Goal: Transaction & Acquisition: Book appointment/travel/reservation

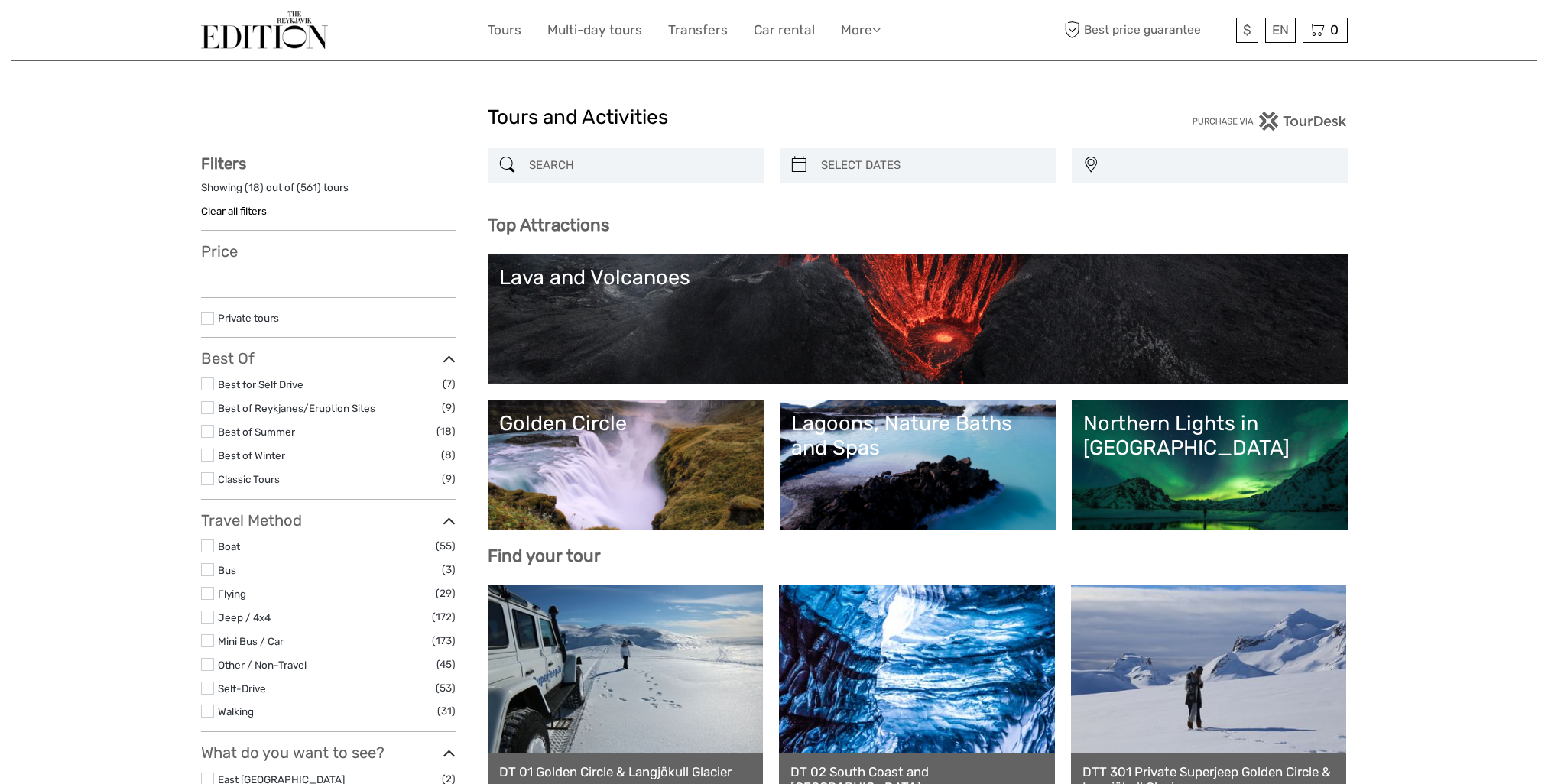
select select
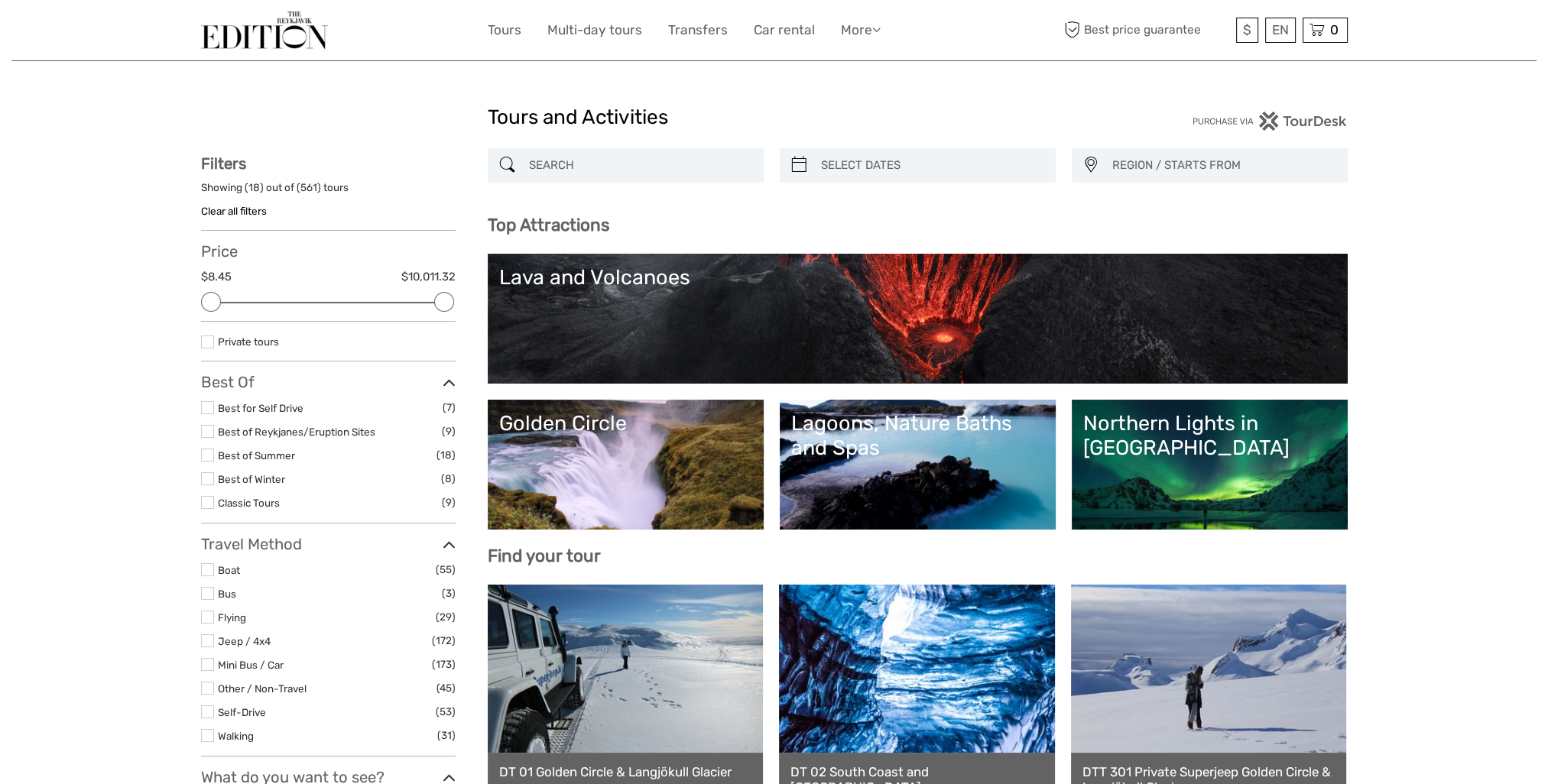
click at [1467, 14] on header "$ ISK € $ £ EN English Español Deutsch Tours Multi-day tours Transfers Car rent…" at bounding box center [774, 30] width 1525 height 61
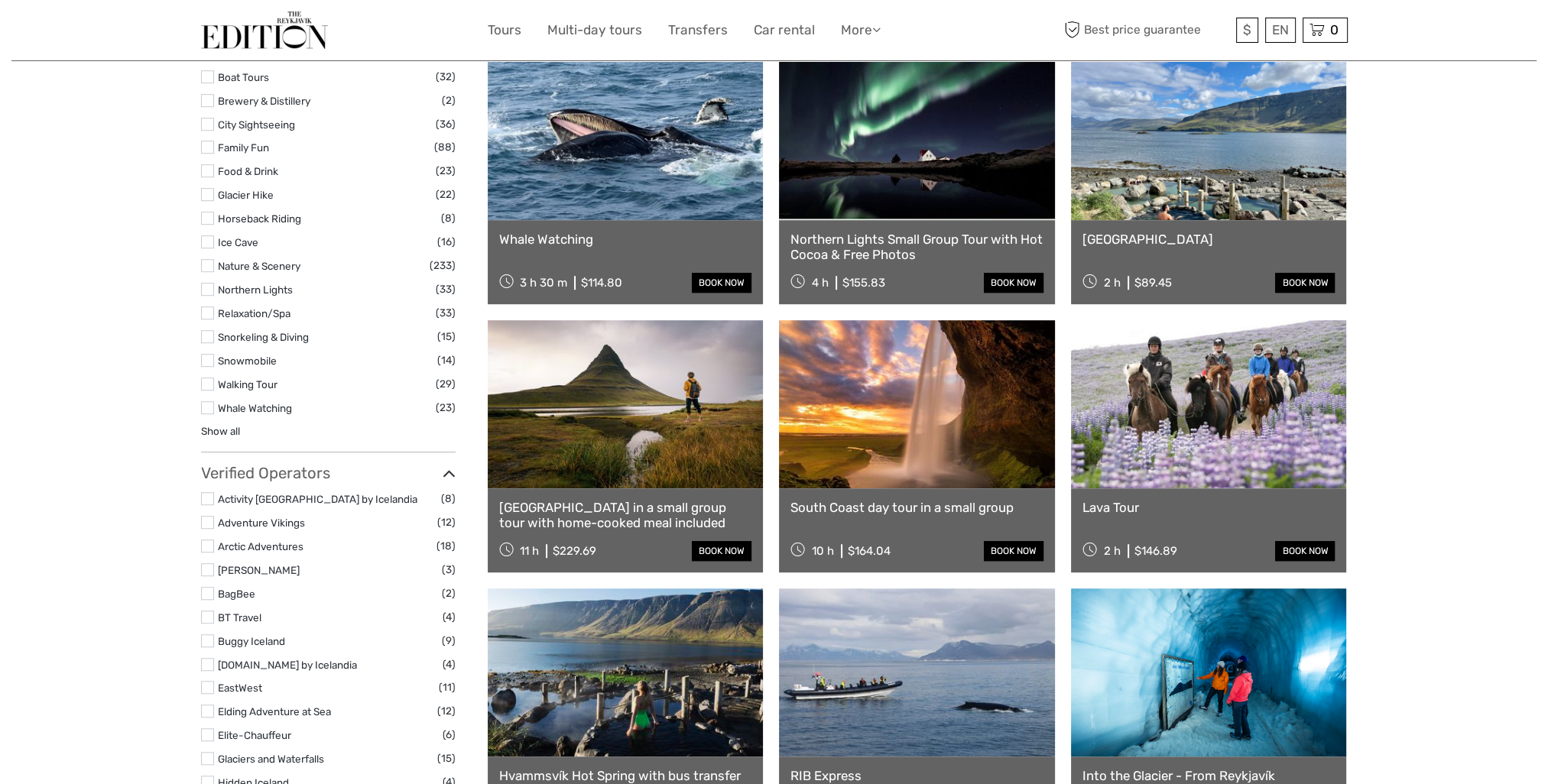
scroll to position [1146, 0]
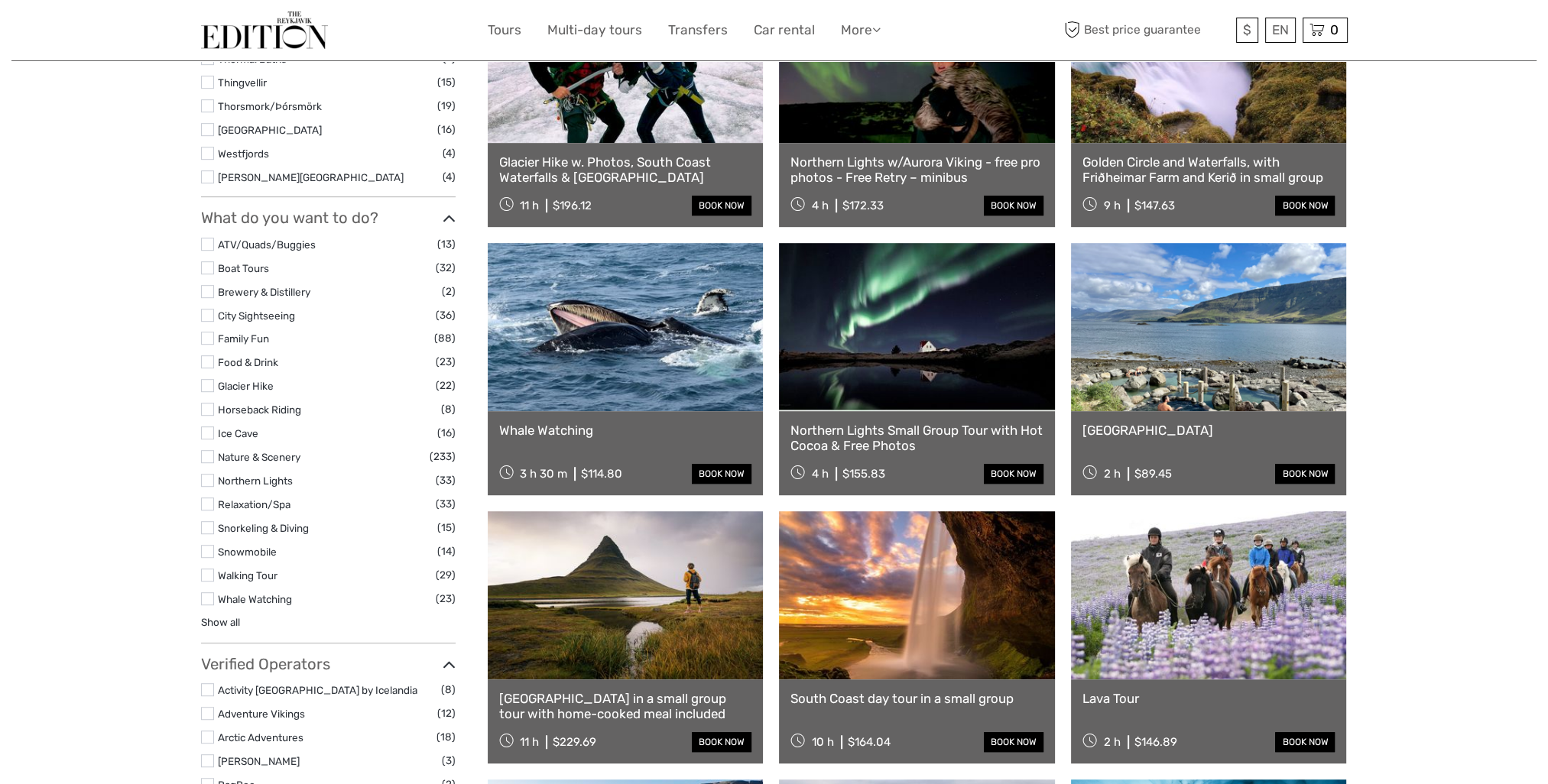
drag, startPoint x: 208, startPoint y: 576, endPoint x: 13, endPoint y: 532, distance: 199.9
click at [208, 576] on label at bounding box center [208, 575] width 13 height 13
click at [0, 0] on input "checkbox" at bounding box center [0, 0] width 0 height 0
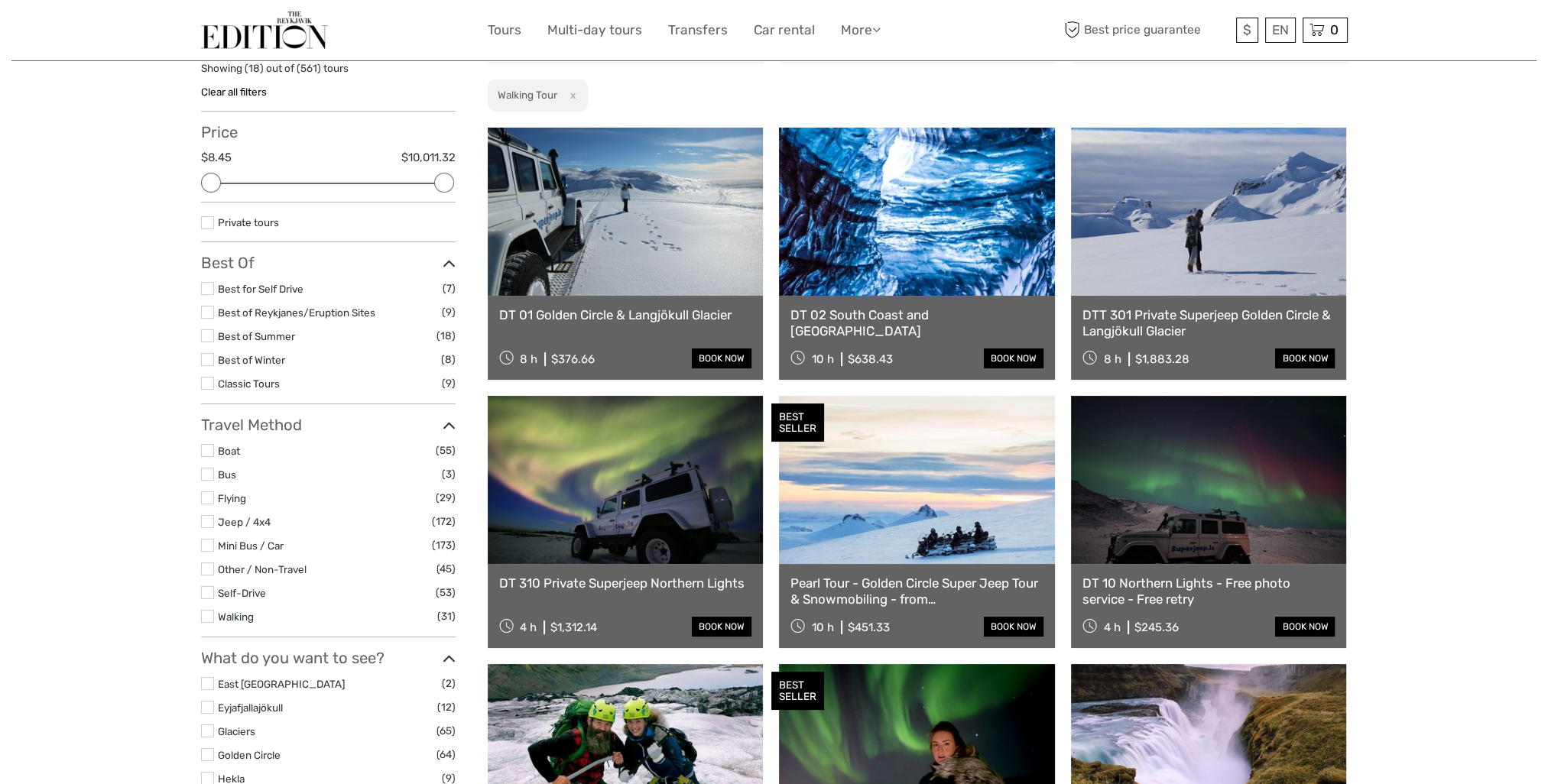
scroll to position [87, 0]
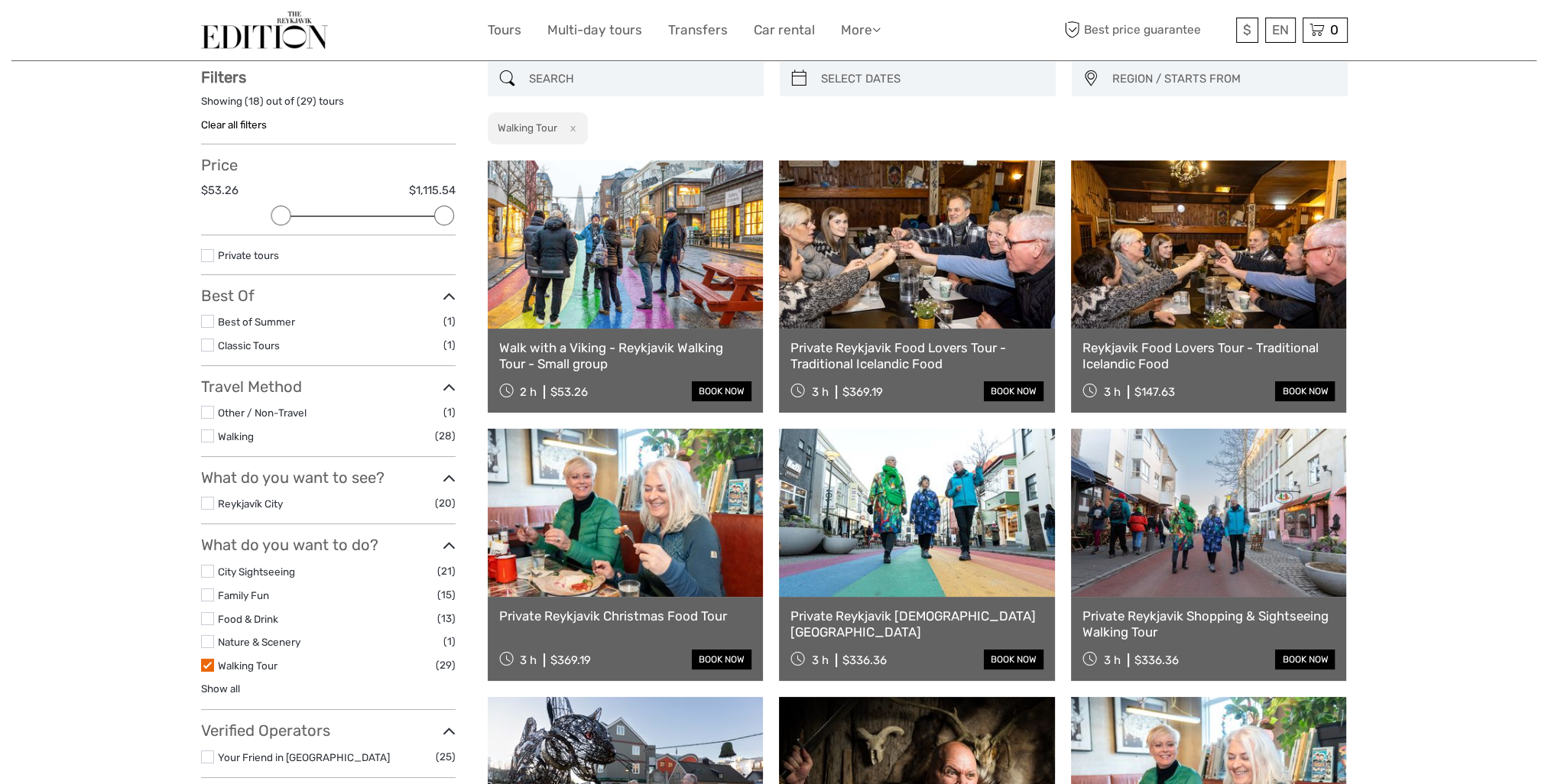
click at [600, 270] on link at bounding box center [625, 245] width 276 height 168
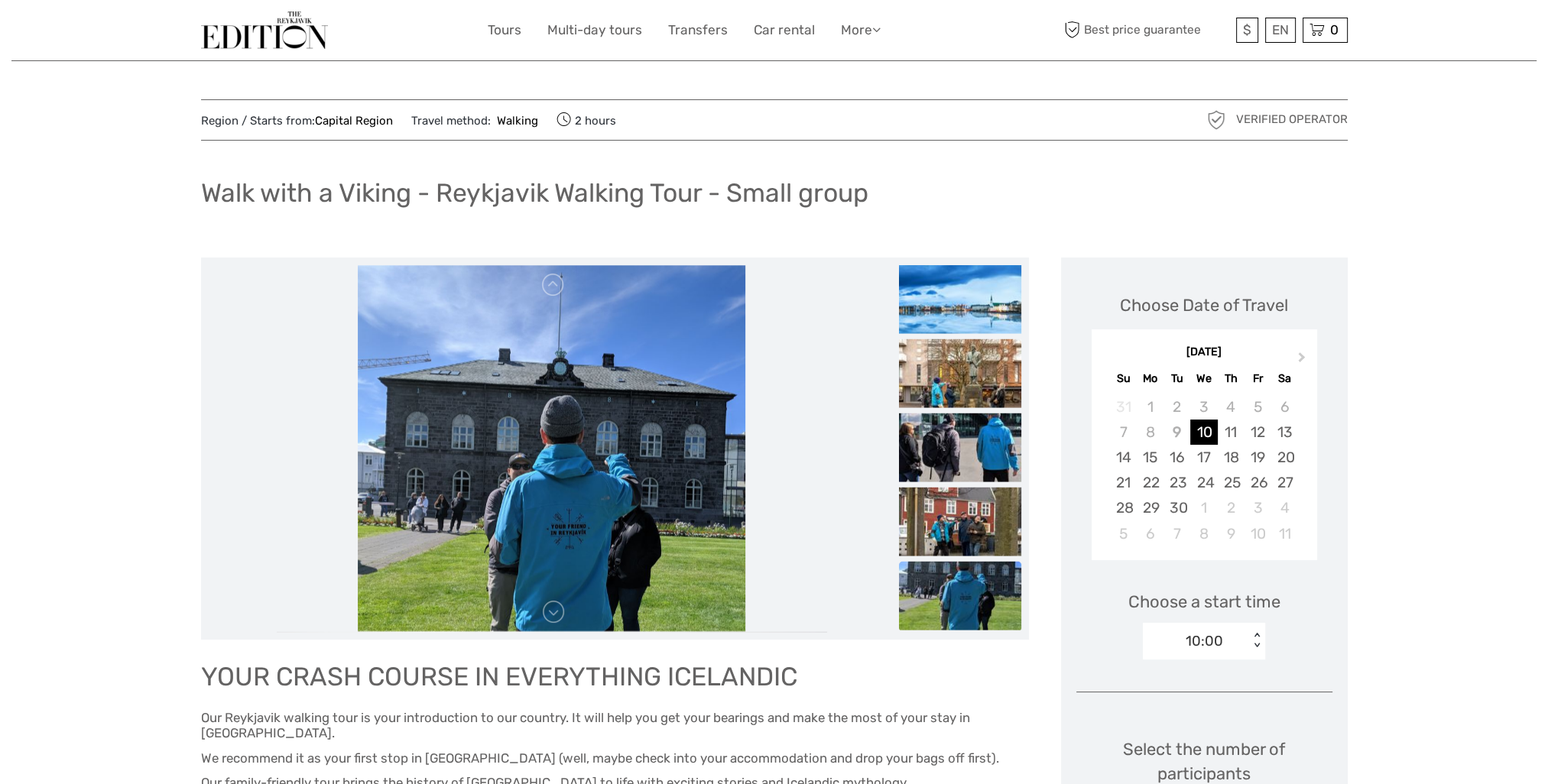
click at [276, 32] on img at bounding box center [265, 30] width 127 height 37
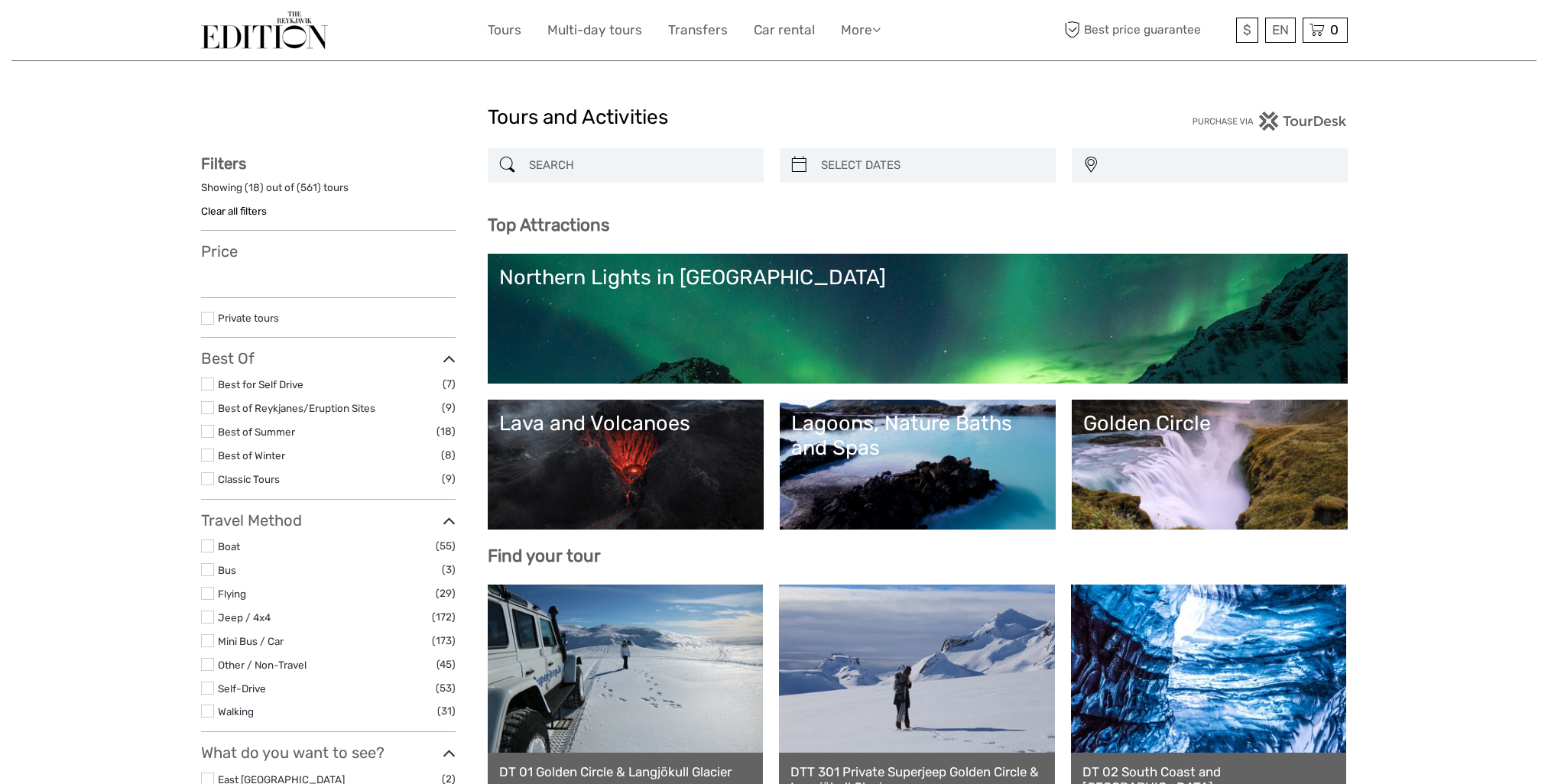
select select
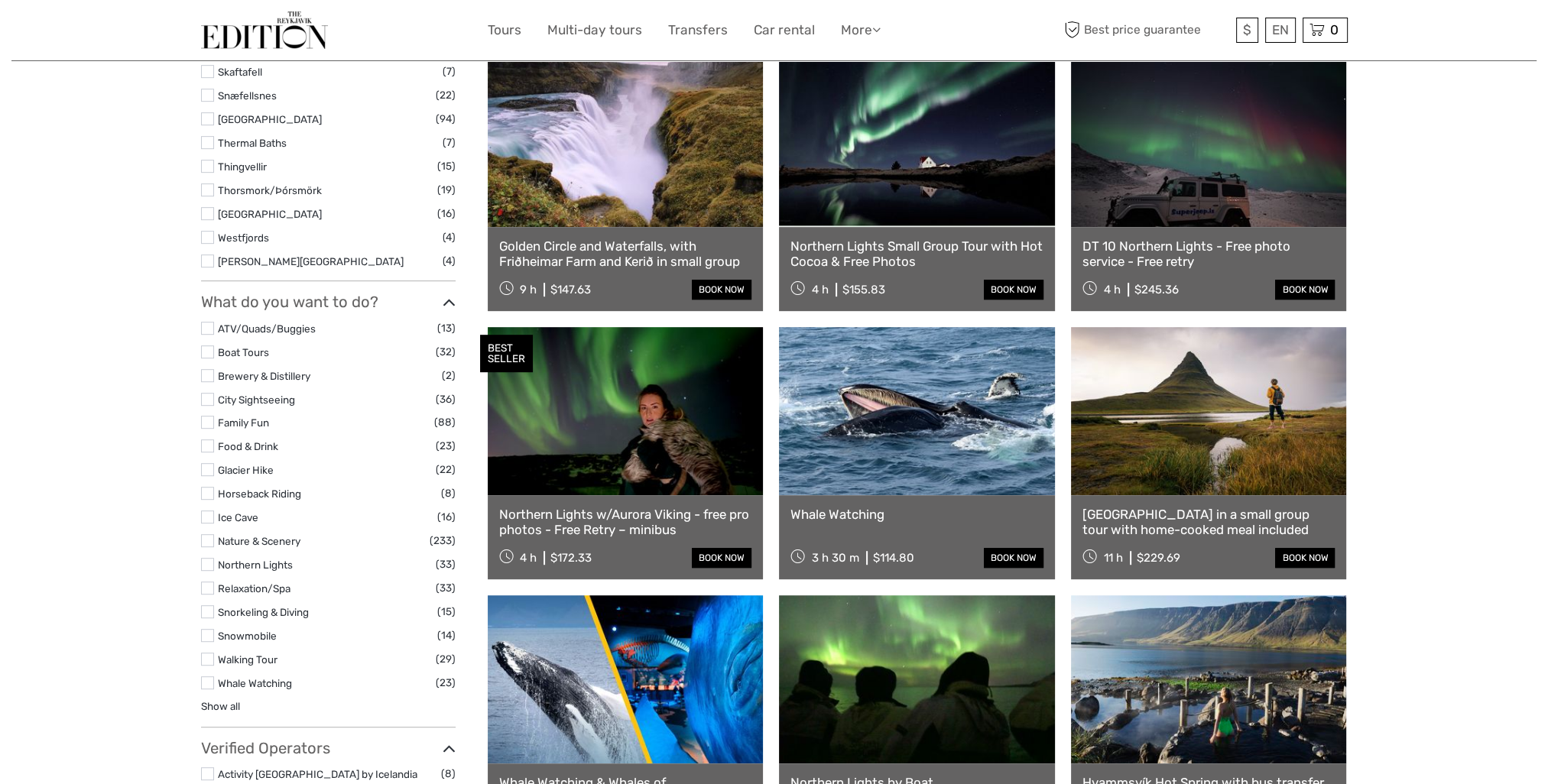
scroll to position [1070, 0]
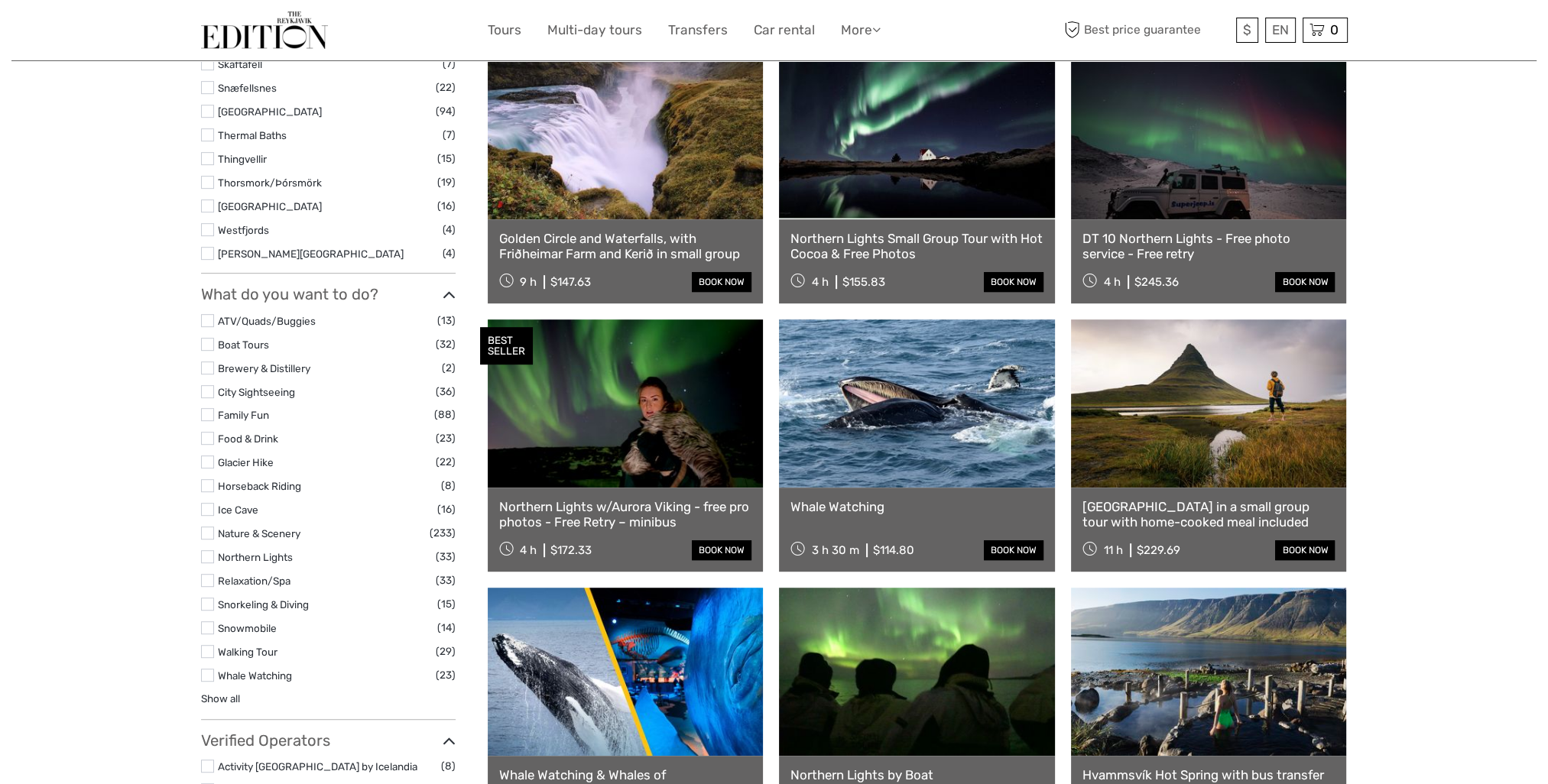
click at [208, 464] on label at bounding box center [208, 462] width 13 height 13
click at [0, 0] on input "checkbox" at bounding box center [0, 0] width 0 height 0
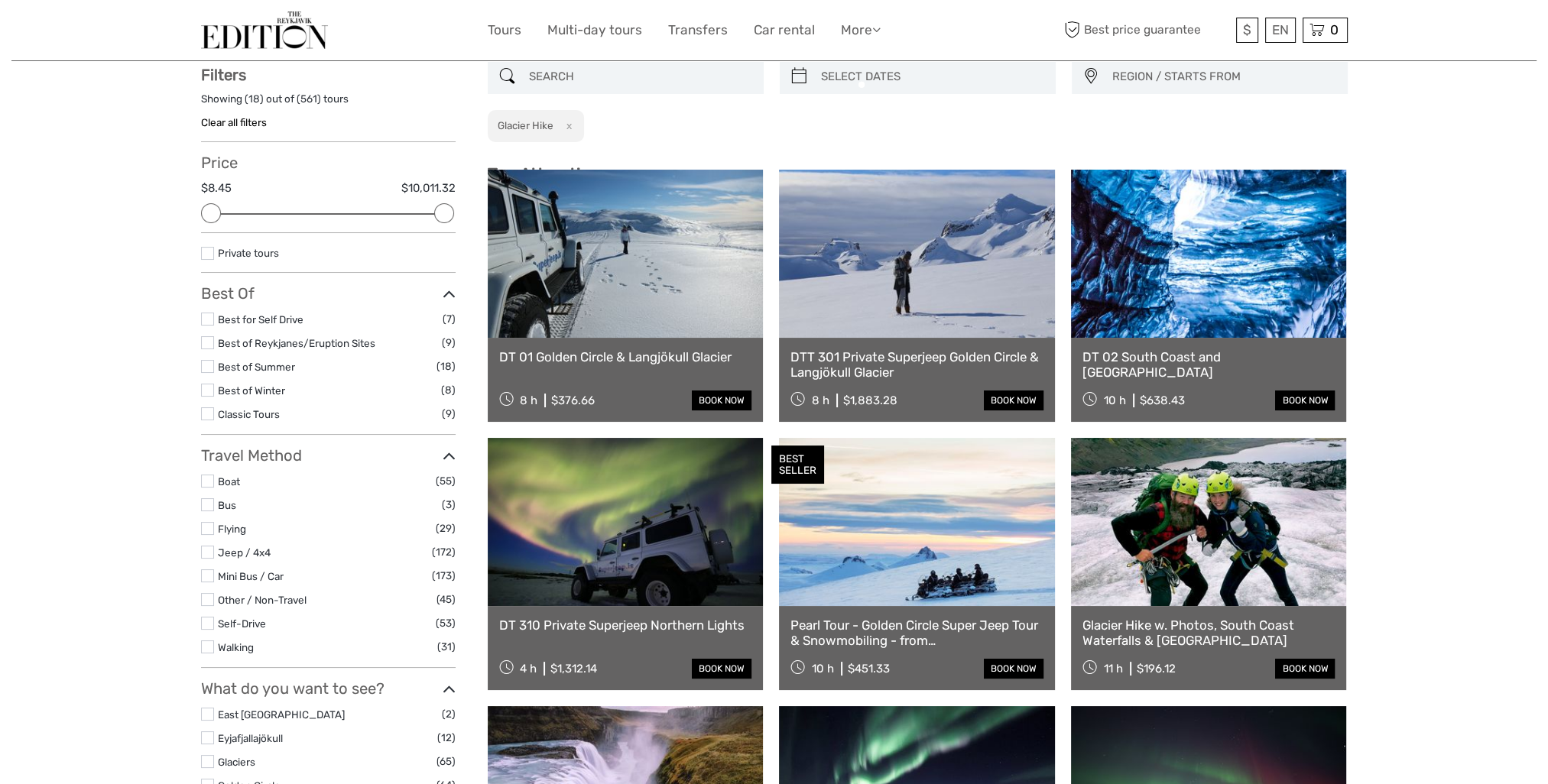
scroll to position [87, 0]
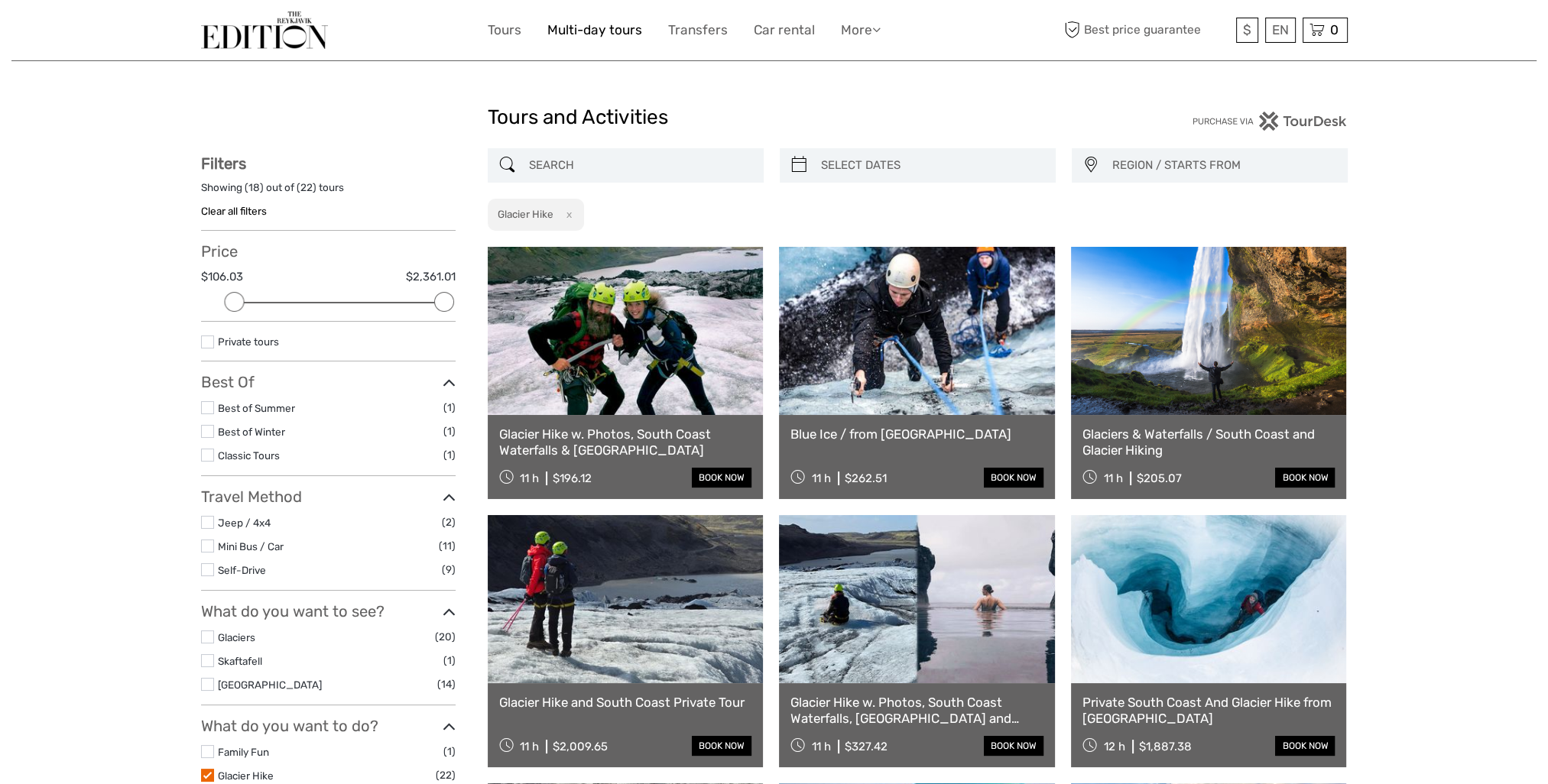
click at [568, 37] on link "Multi-day tours" at bounding box center [594, 30] width 94 height 22
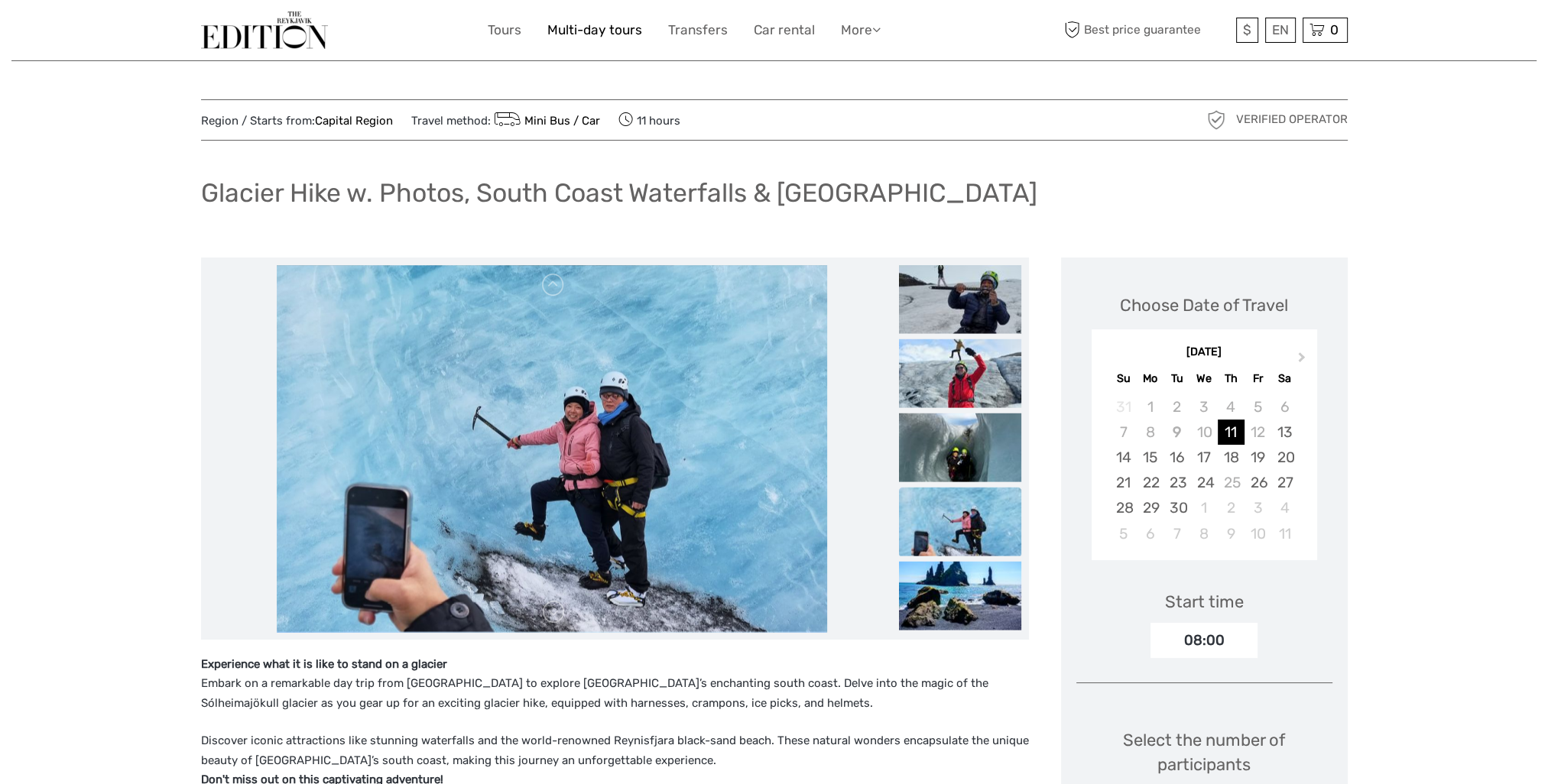
click at [602, 30] on link "Multi-day tours" at bounding box center [594, 30] width 94 height 22
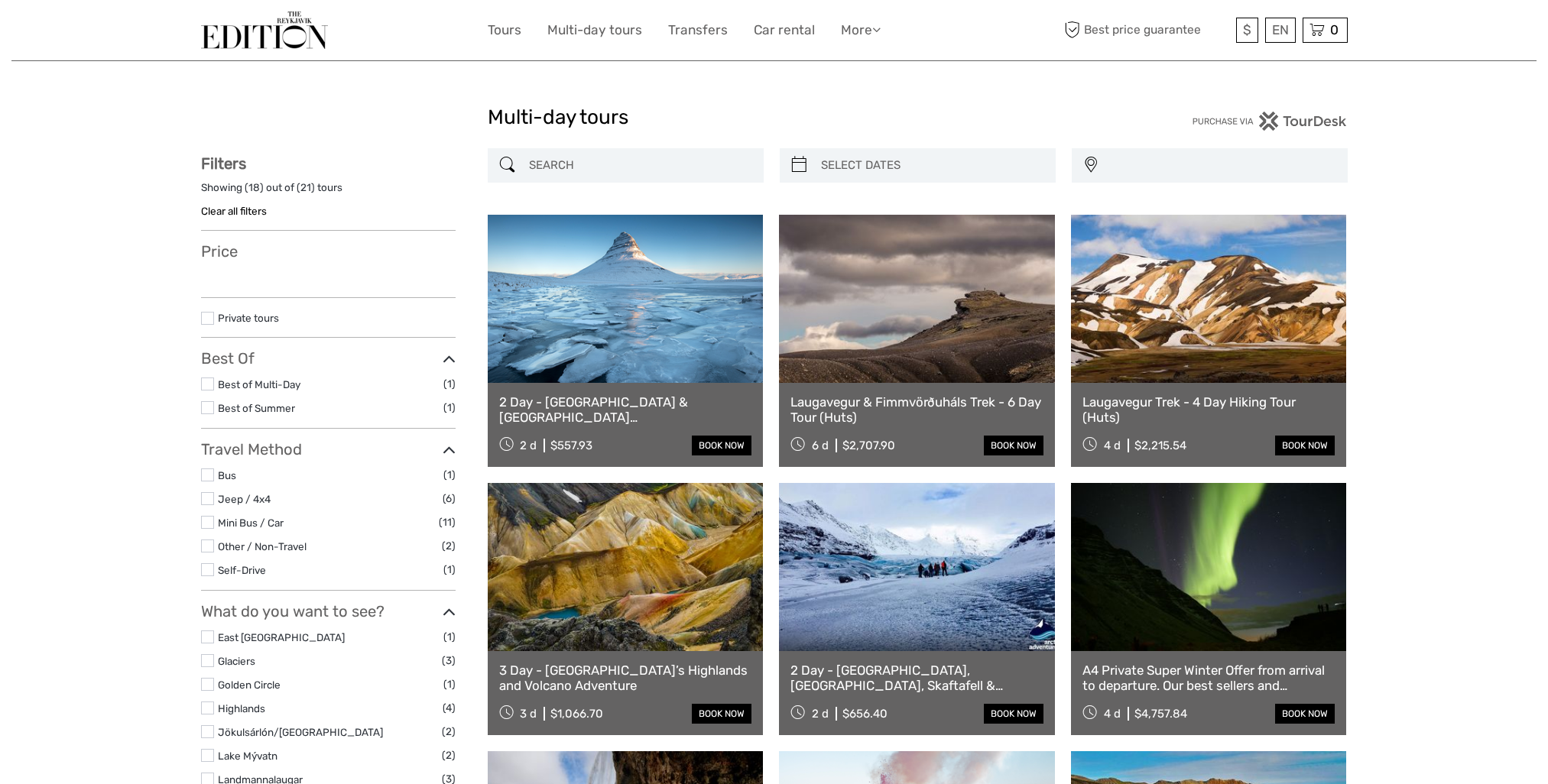
select select
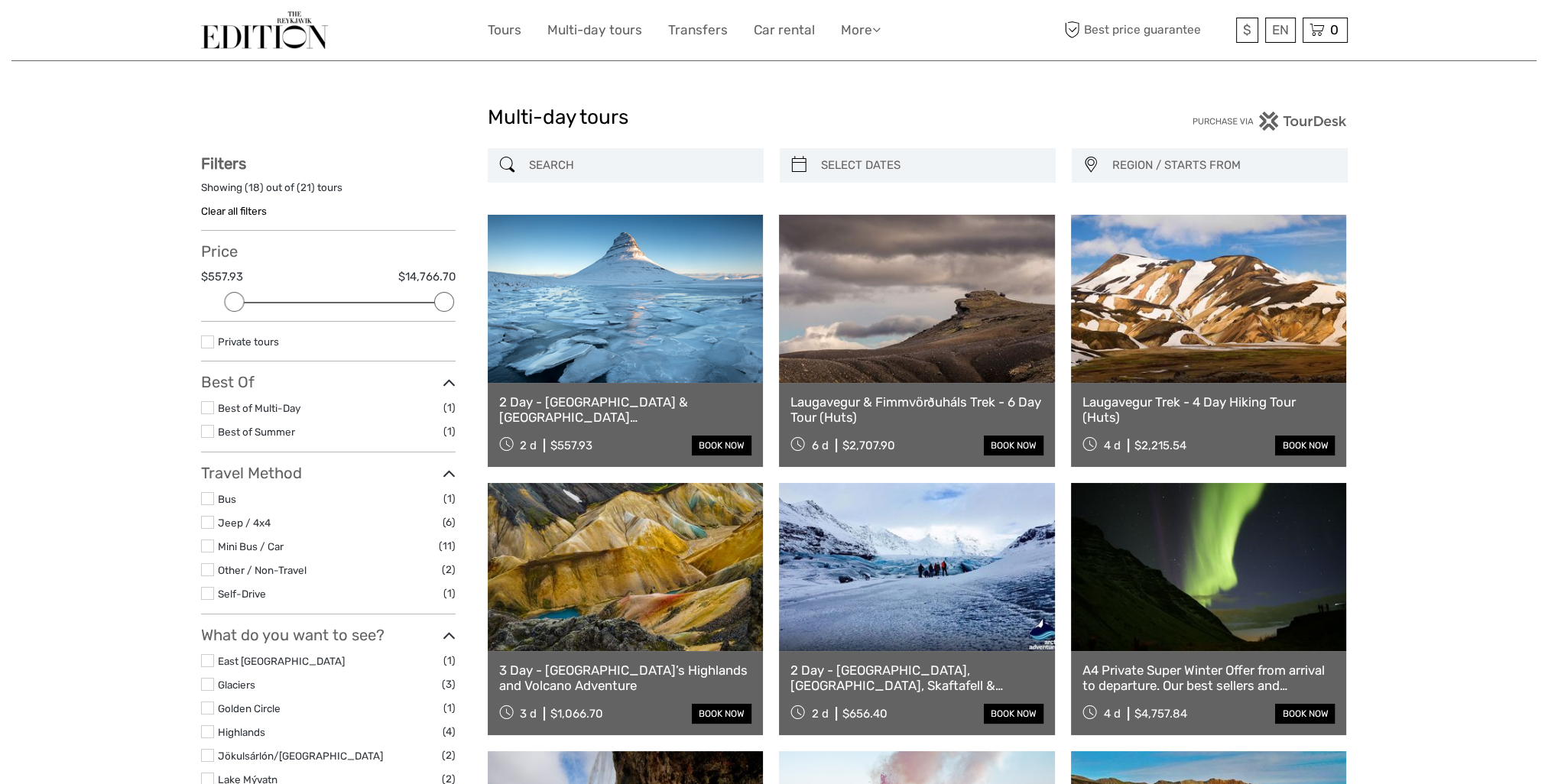
click at [997, 401] on link "Laugavegur & Fimmvörðuháls Trek - 6 Day Tour (Huts)" at bounding box center [917, 410] width 253 height 31
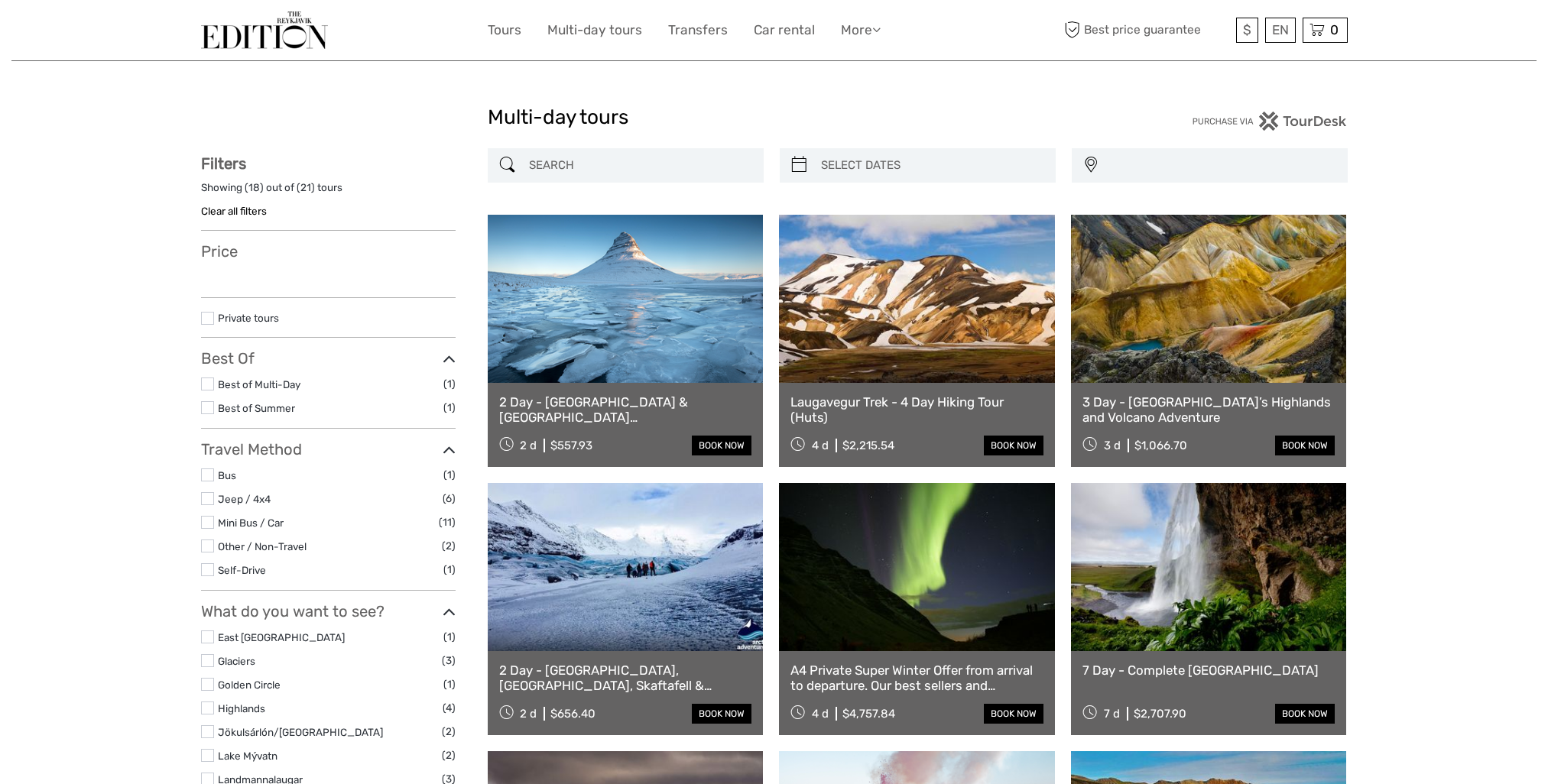
select select
